Goal: Information Seeking & Learning: Learn about a topic

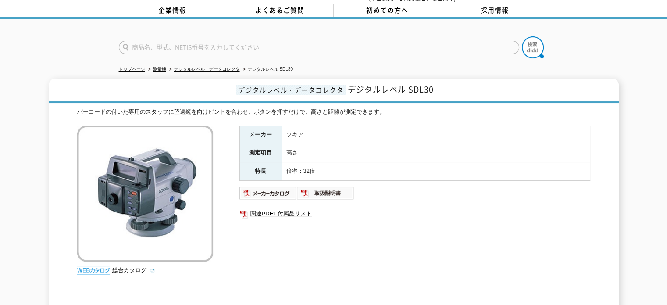
scroll to position [34, 0]
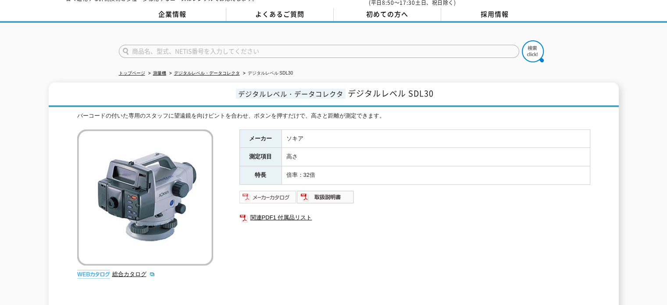
click at [258, 190] on img at bounding box center [267, 197] width 57 height 14
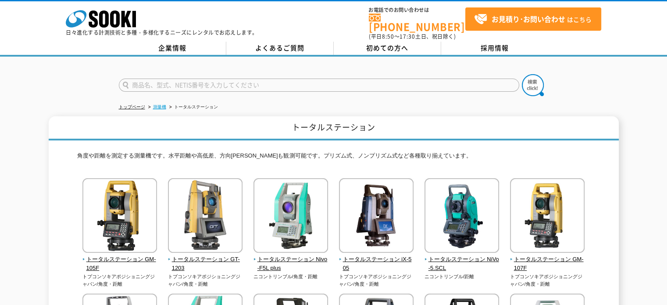
click at [166, 104] on link "測量機" at bounding box center [159, 106] width 13 height 5
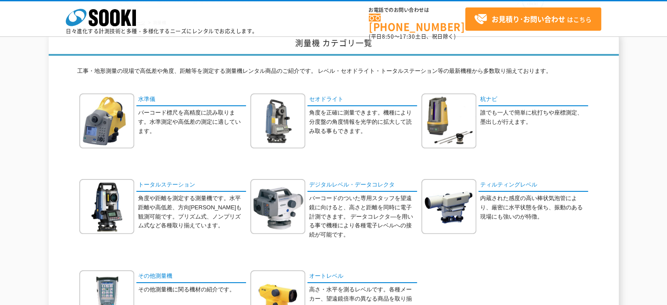
scroll to position [88, 0]
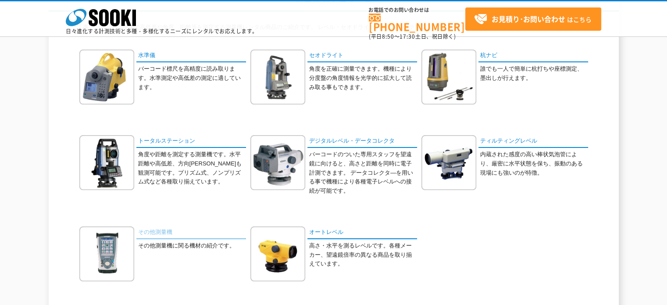
click at [172, 229] on link "その他測量機" at bounding box center [191, 232] width 110 height 13
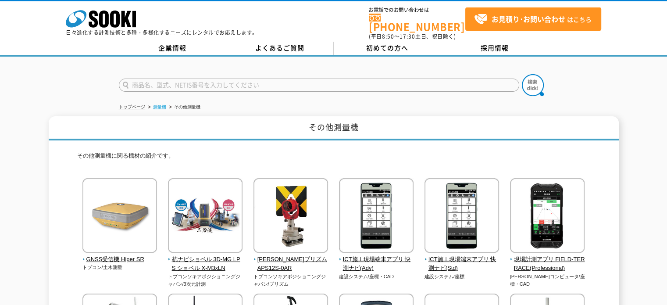
click at [163, 104] on link "測量機" at bounding box center [159, 106] width 13 height 5
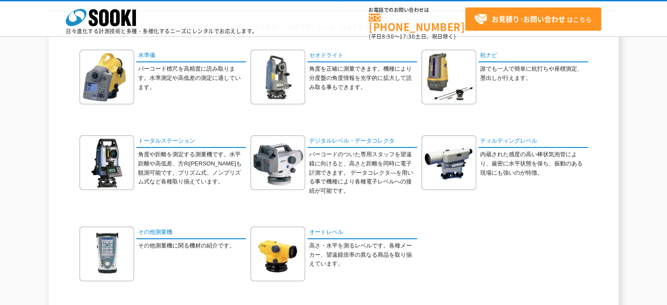
scroll to position [132, 0]
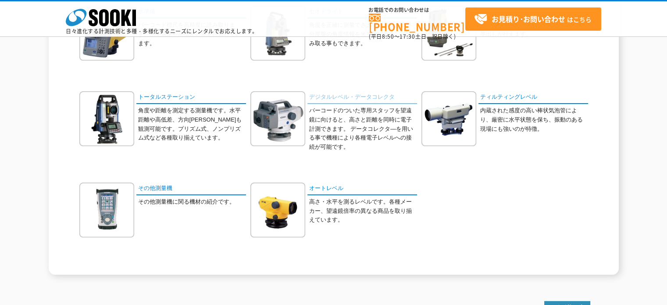
click at [344, 96] on link "デジタルレベル・データコレクタ" at bounding box center [362, 97] width 110 height 13
click at [153, 100] on link "トータルステーション" at bounding box center [191, 97] width 110 height 13
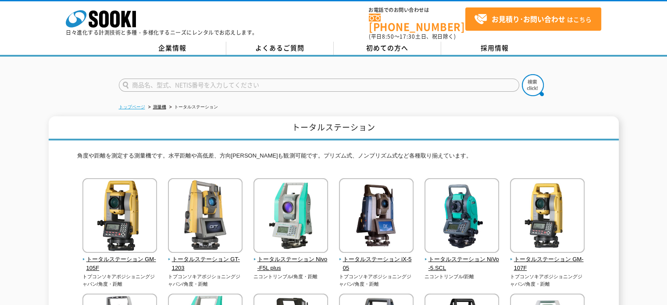
click at [144, 104] on link "トップページ" at bounding box center [132, 106] width 26 height 5
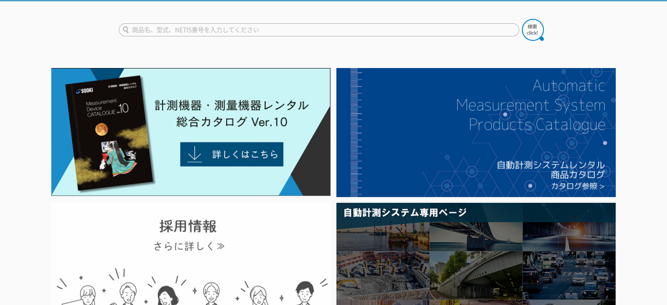
scroll to position [175, 0]
